Goal: Check status

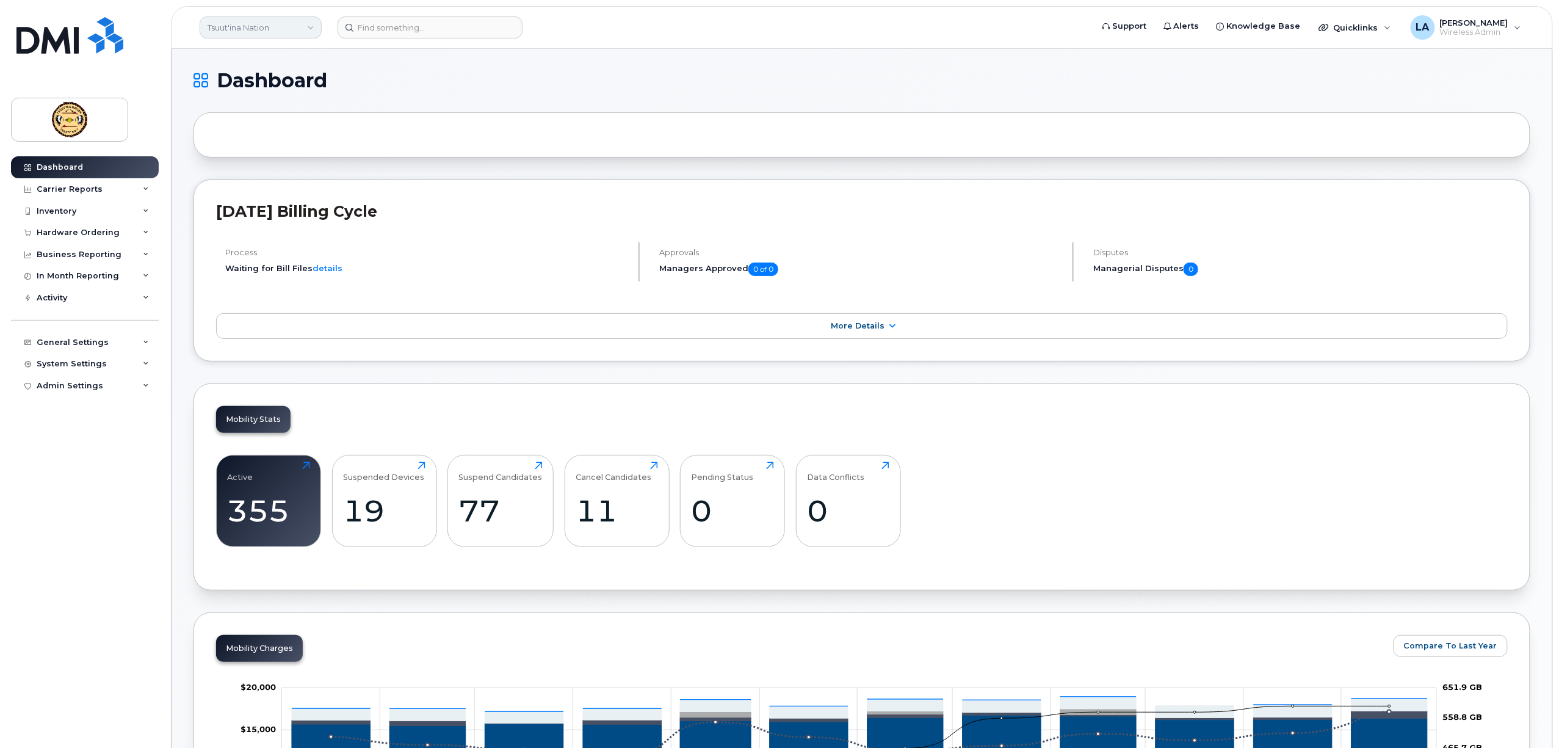
click at [261, 29] on link "Tsuut'ina Nation" at bounding box center [261, 27] width 122 height 22
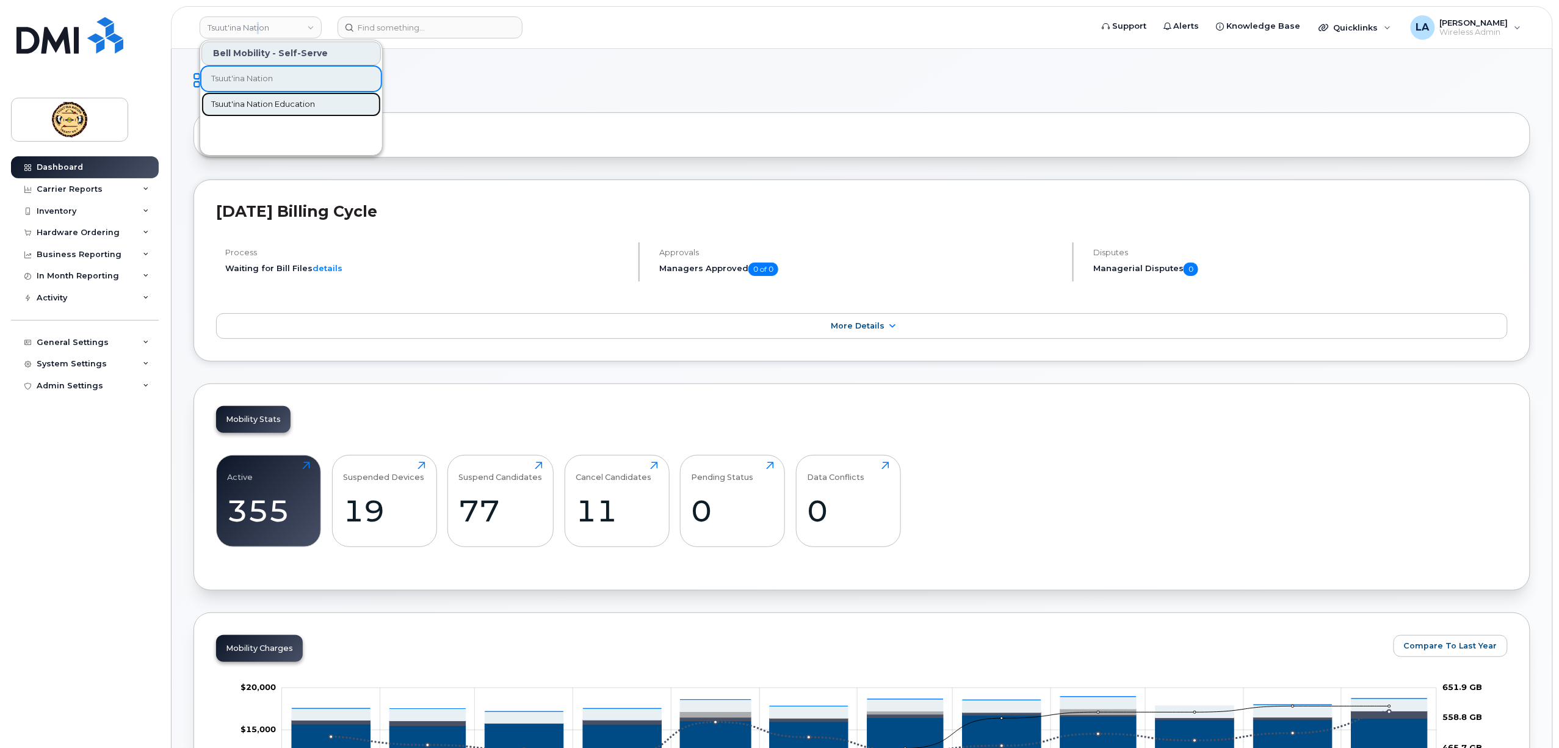
click at [249, 98] on span "Tsuut'ina Nation Education" at bounding box center [263, 104] width 104 height 12
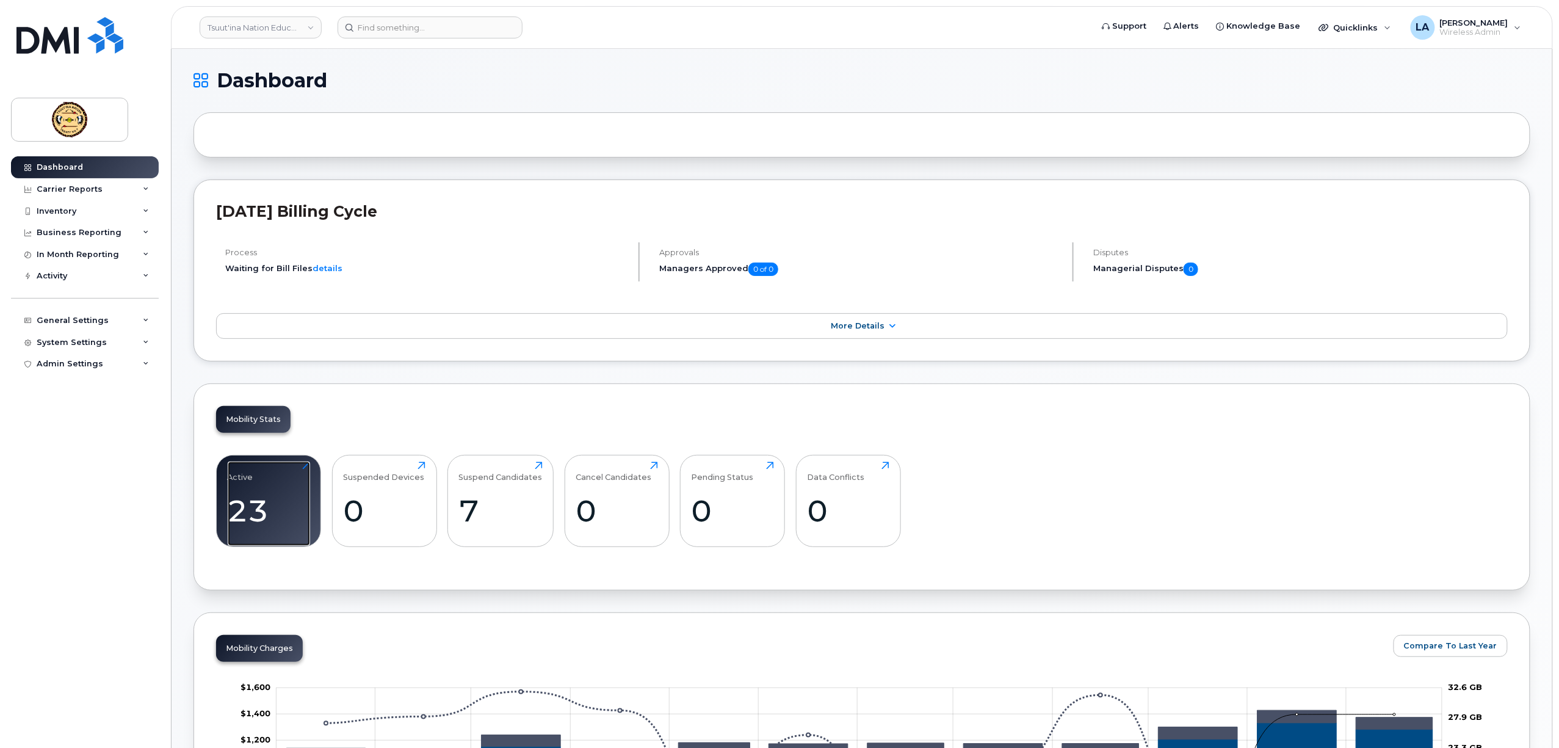
drag, startPoint x: 249, startPoint y: 511, endPoint x: 315, endPoint y: 552, distance: 77.6
click at [249, 511] on div "23" at bounding box center [269, 511] width 82 height 36
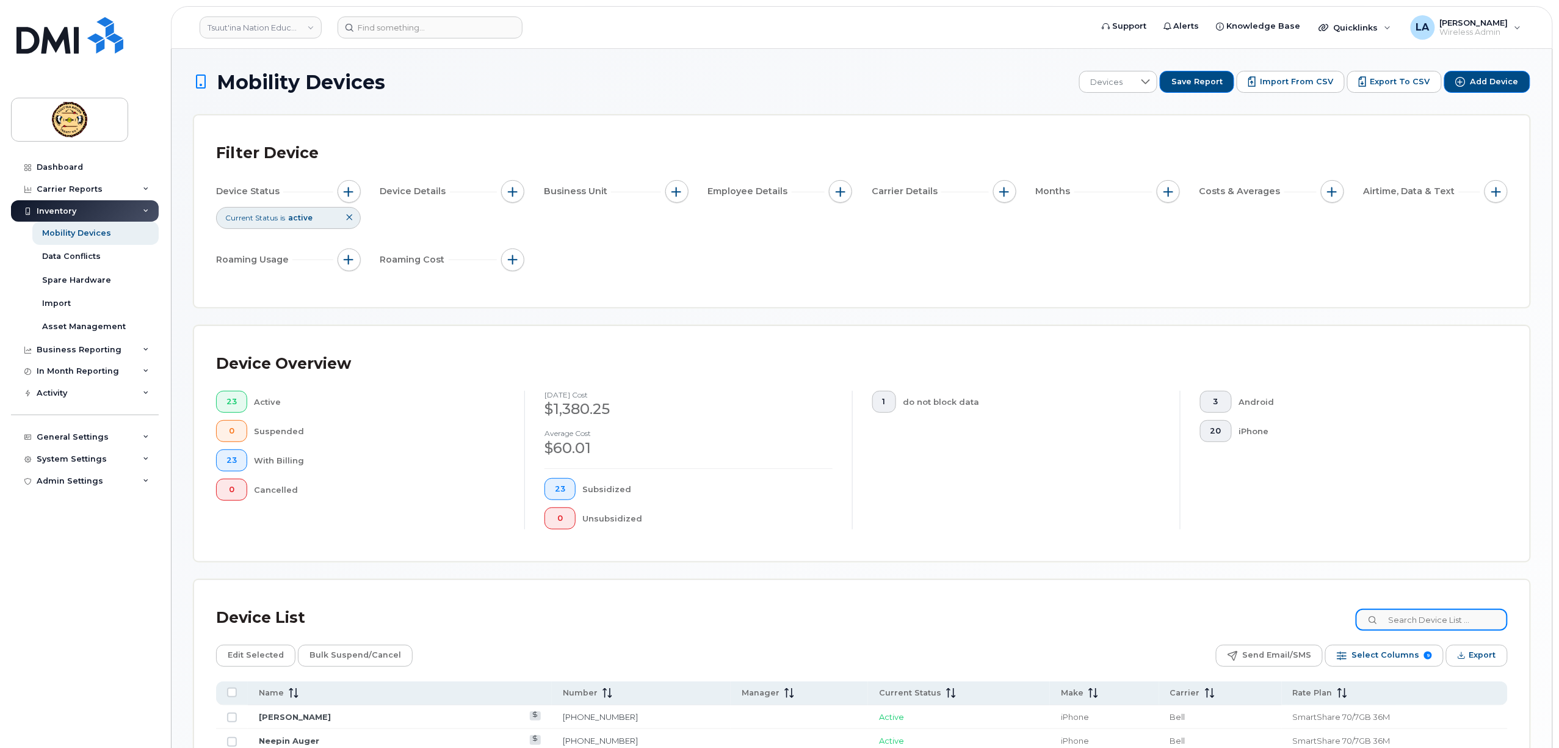
click at [1426, 621] on input at bounding box center [1432, 620] width 152 height 22
paste input "4034620320"
type input "4034620320"
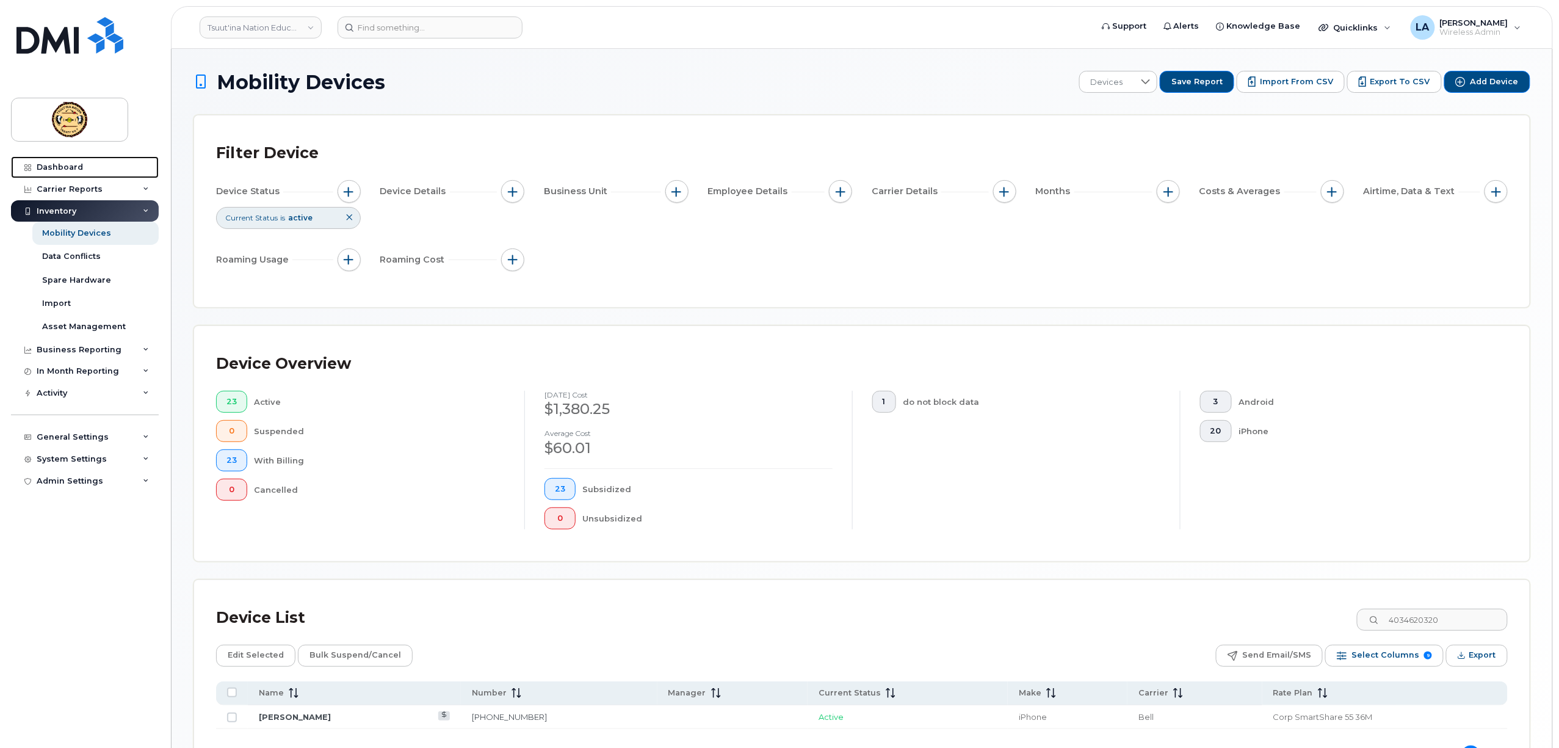
drag, startPoint x: 79, startPoint y: 164, endPoint x: 164, endPoint y: 273, distance: 138.8
click at [79, 164] on div "Dashboard" at bounding box center [60, 167] width 46 height 10
